Goal: Information Seeking & Learning: Learn about a topic

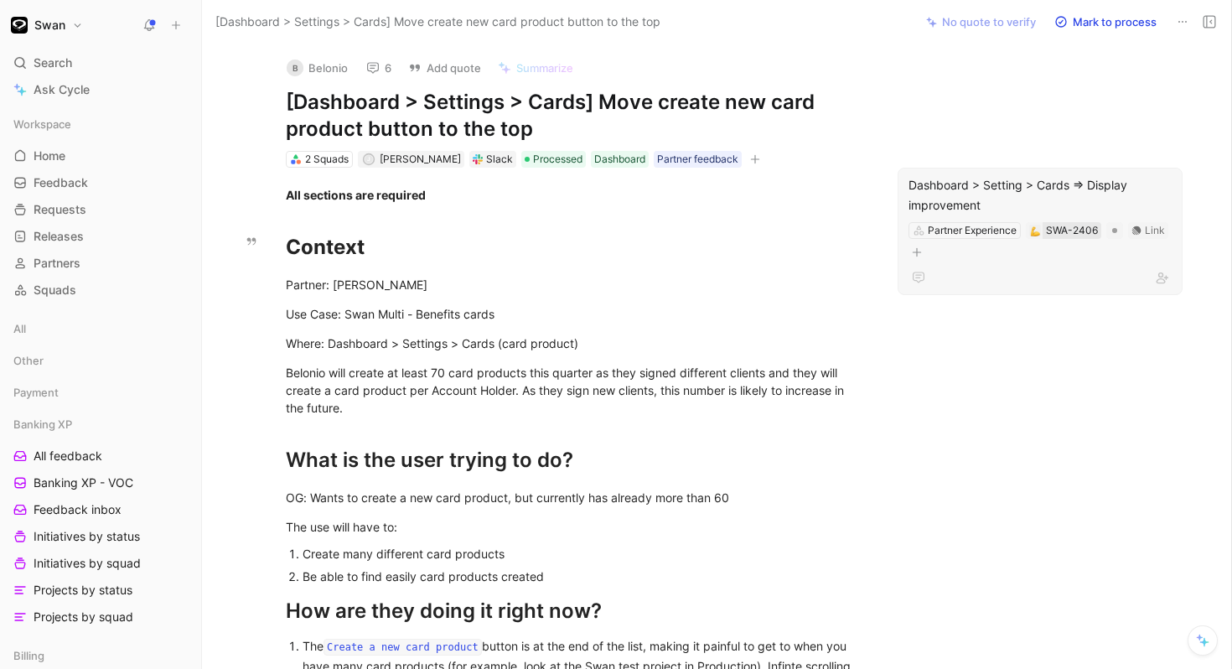
click at [1070, 228] on div "SWA-2406" at bounding box center [1072, 230] width 52 height 17
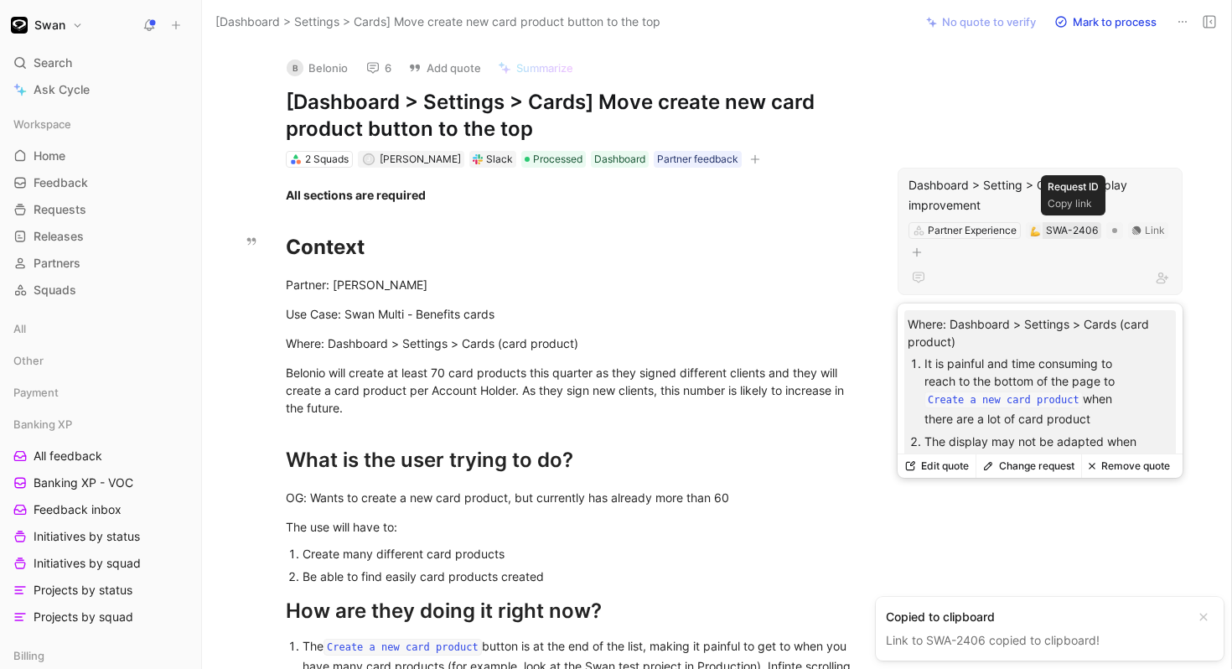
click at [1053, 230] on div "SWA-2406" at bounding box center [1072, 230] width 52 height 17
click at [1019, 184] on div "Dashboard > Setting > Cards => Display improvement" at bounding box center [1040, 195] width 263 height 40
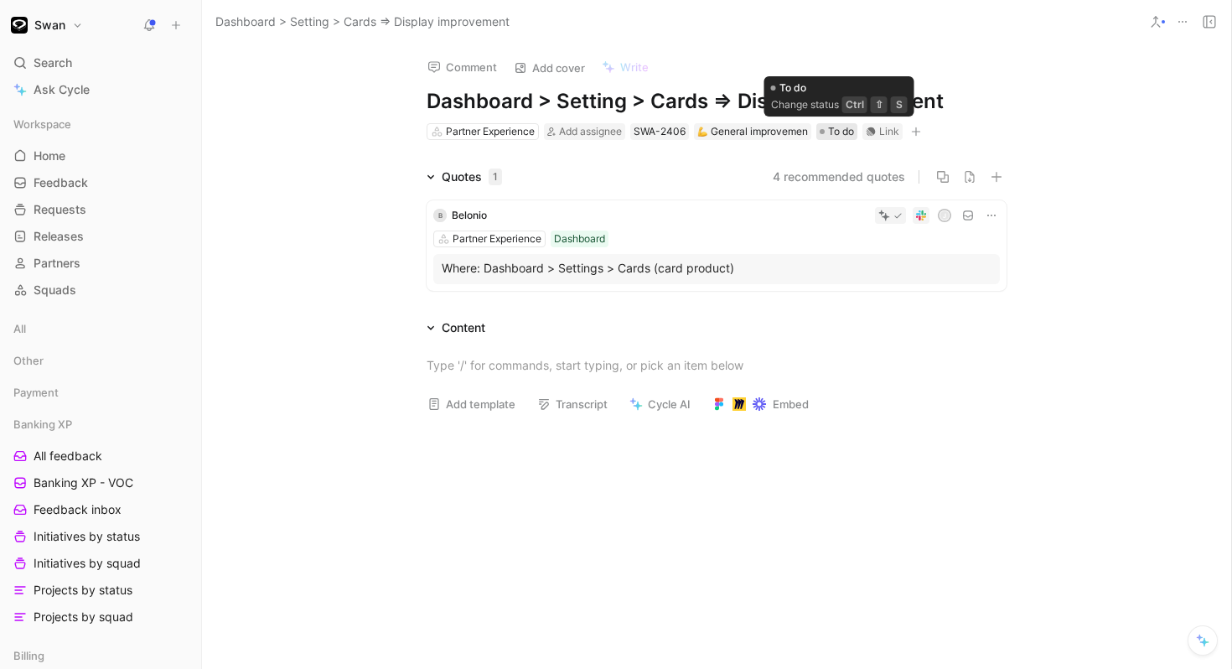
click at [830, 132] on div "To do" at bounding box center [837, 131] width 34 height 17
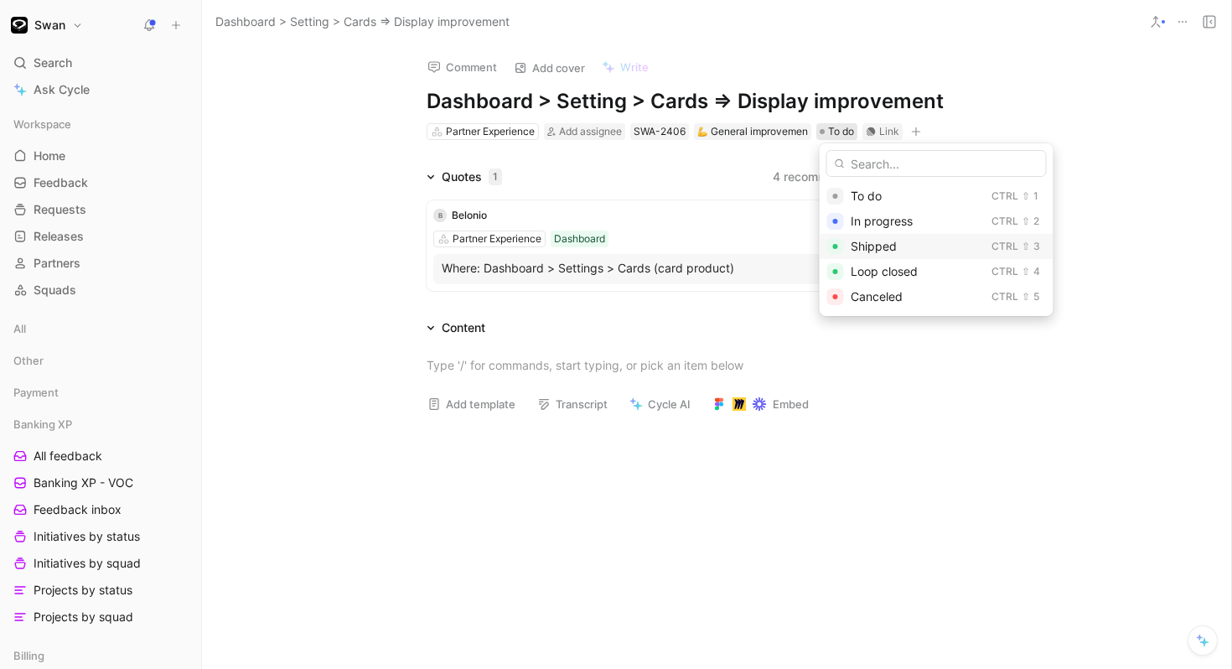
click at [873, 252] on span "Shipped" at bounding box center [874, 246] width 46 height 14
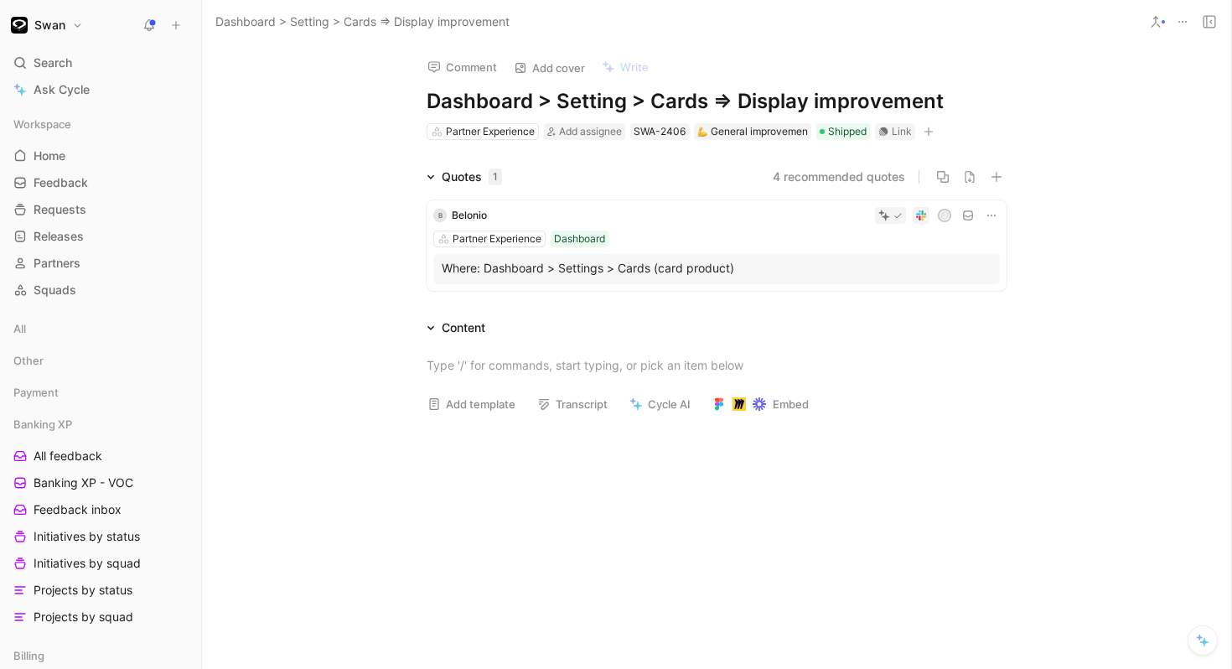
drag, startPoint x: 739, startPoint y: 106, endPoint x: 945, endPoint y: 103, distance: 205.4
click at [945, 103] on h1 "Dashboard > Setting > Cards => Display improvement" at bounding box center [717, 101] width 580 height 27
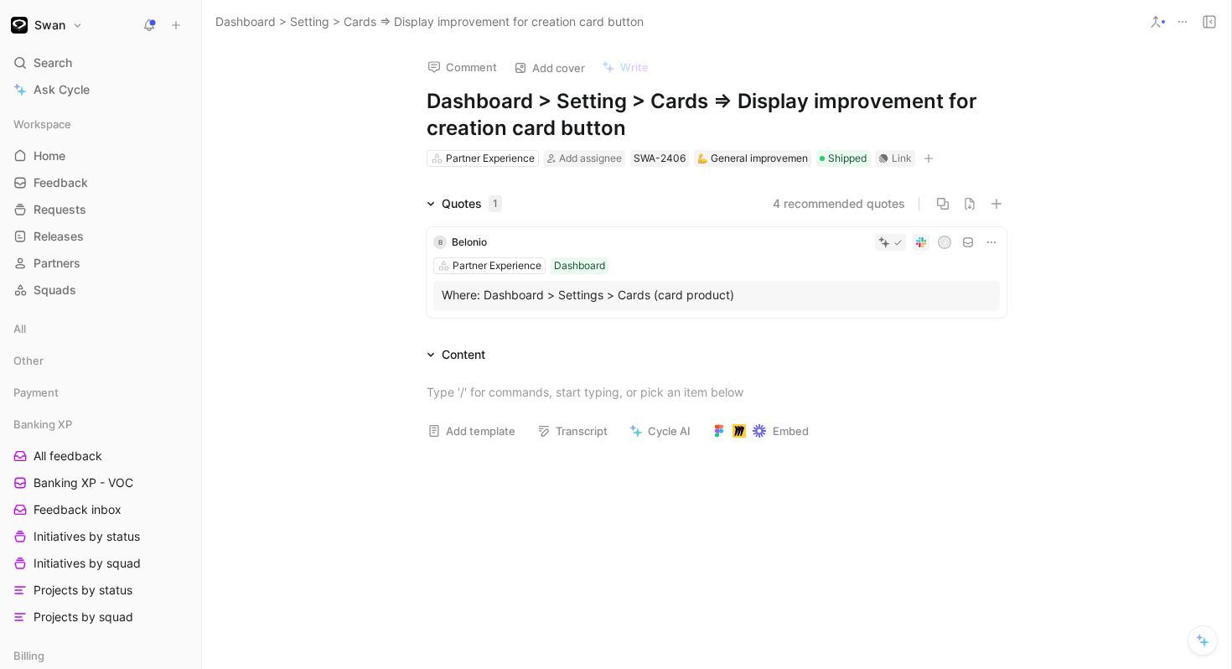
click at [1128, 174] on div "Comment Add cover Write Dashboard > Setting > Cards => Display improvement for …" at bounding box center [717, 356] width 1030 height 625
click at [856, 161] on span "Shipped" at bounding box center [847, 158] width 39 height 17
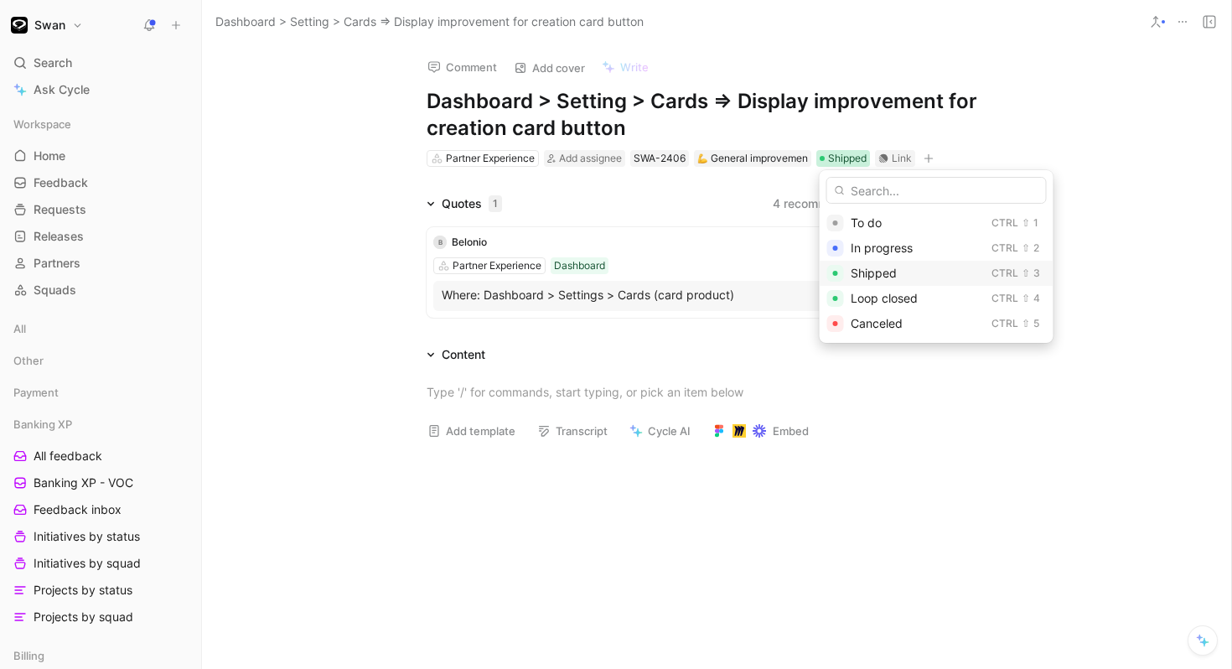
click at [866, 284] on div "Shipped Ctrl ⇧ 3" at bounding box center [937, 273] width 234 height 25
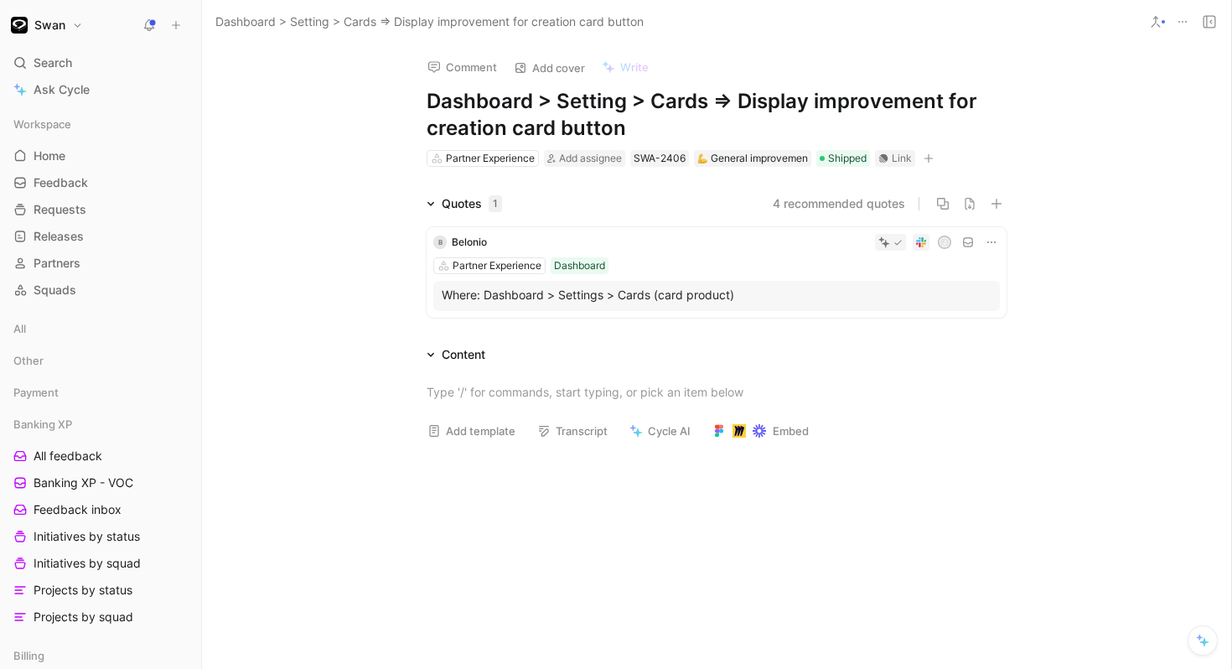
click at [1047, 75] on div "Comment Add cover Write Dashboard > Setting > Cards => Display improvement for …" at bounding box center [717, 356] width 1030 height 625
